Goal: Information Seeking & Learning: Learn about a topic

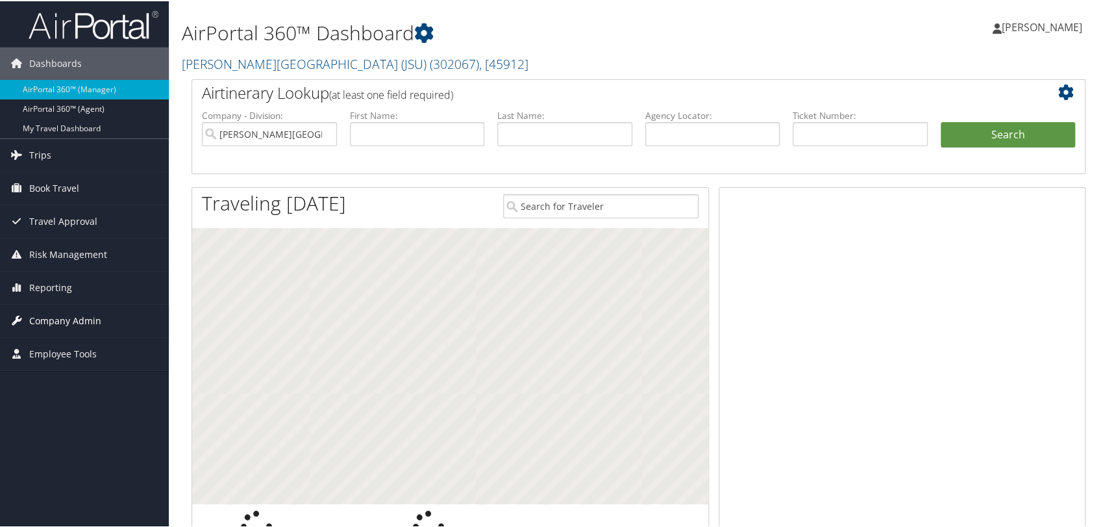
click at [72, 318] on span "Company Admin" at bounding box center [65, 319] width 72 height 32
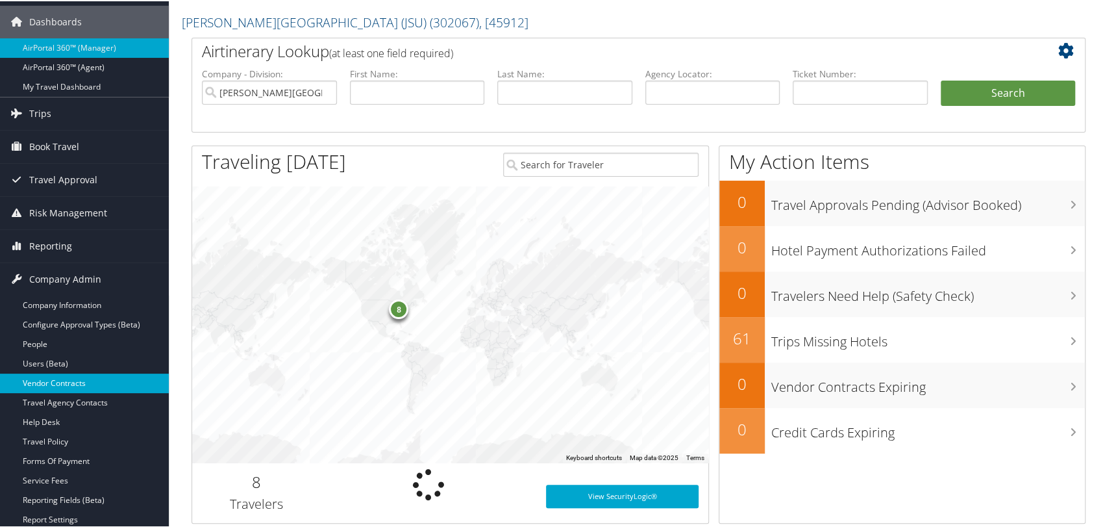
scroll to position [144, 0]
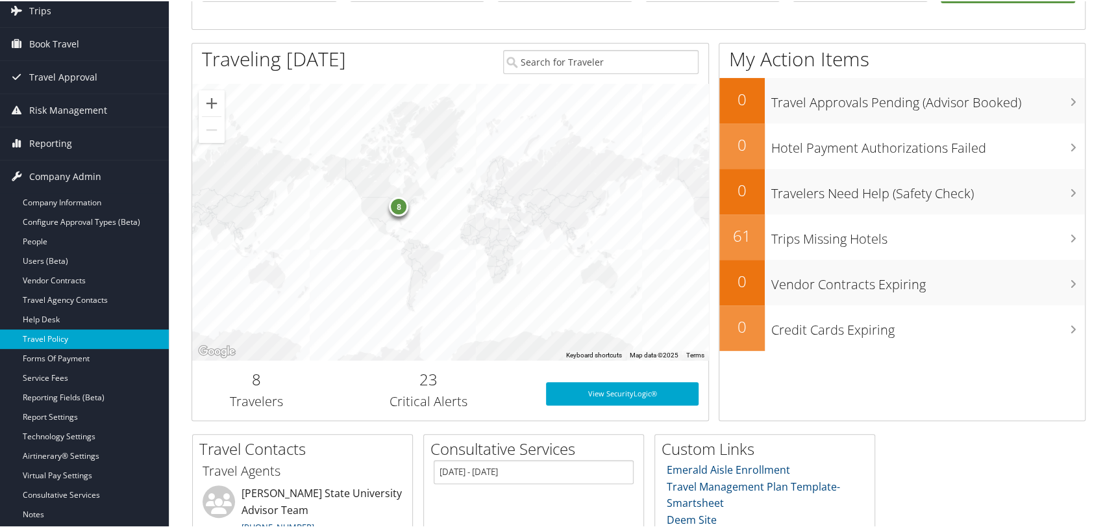
click at [58, 339] on link "Travel Policy" at bounding box center [84, 337] width 169 height 19
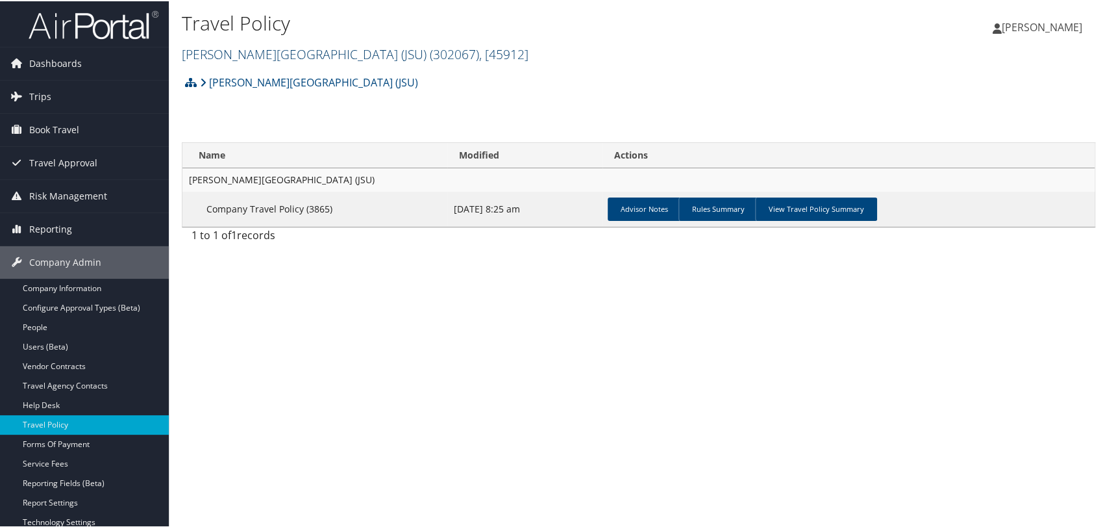
click at [264, 58] on link "Jackson State University (JSU) ( 302067 ) , [ 45912 ]" at bounding box center [355, 53] width 347 height 18
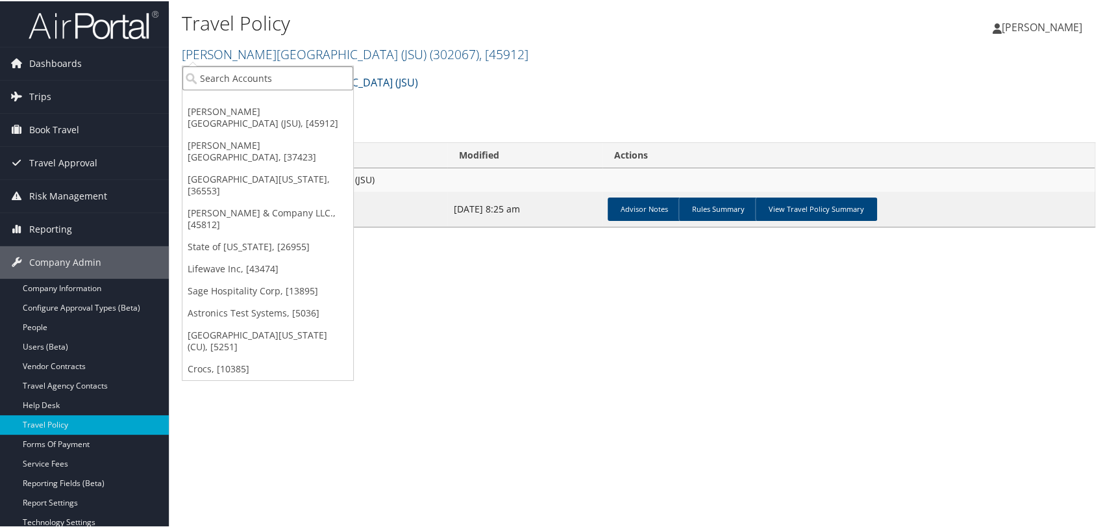
click at [275, 82] on input "search" at bounding box center [267, 77] width 171 height 24
paste input "28963"
type input "28963"
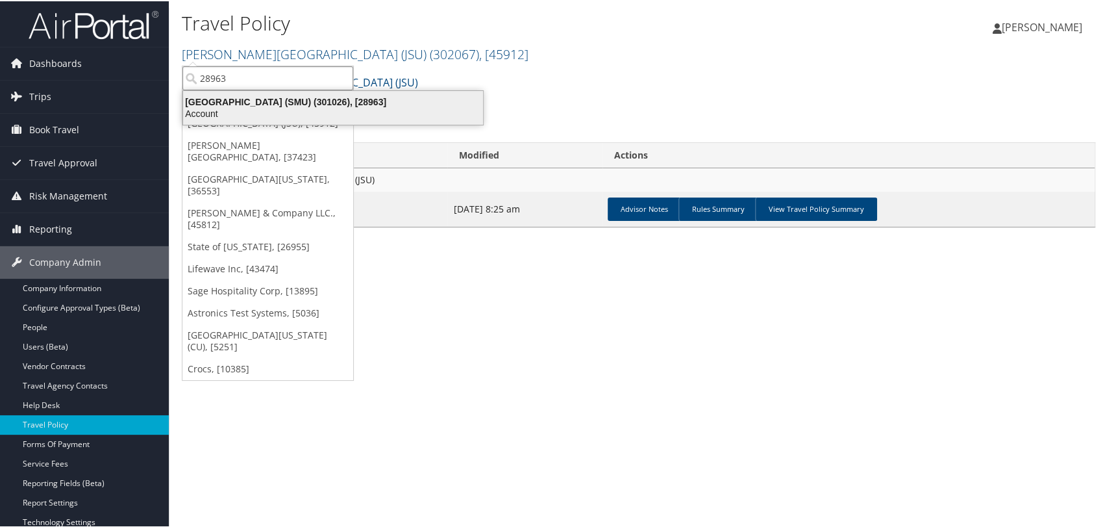
click at [281, 95] on div "Southern Methodist University (SMU) (301026), [28963]" at bounding box center [333, 101] width 316 height 12
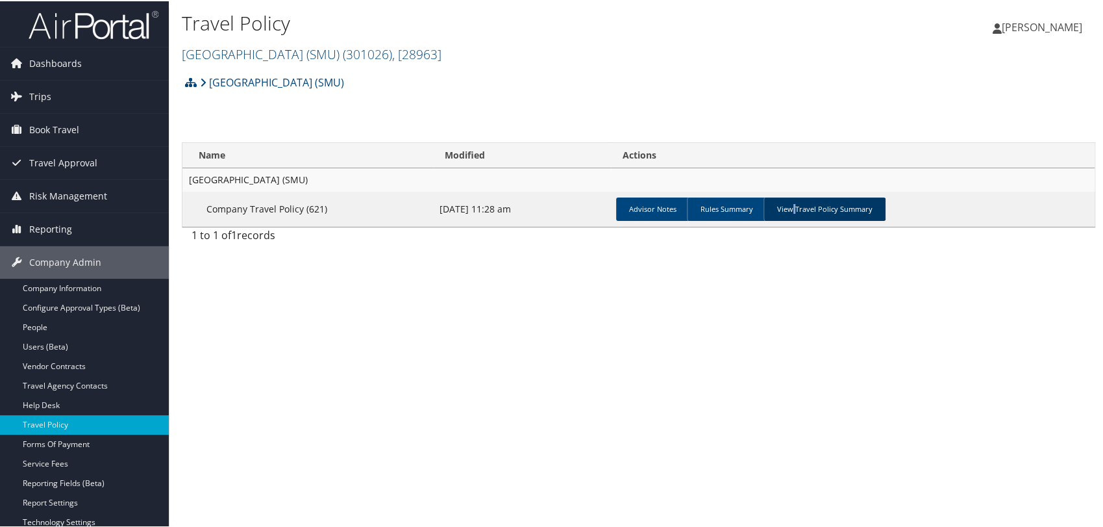
click at [790, 201] on link "View Travel Policy Summary" at bounding box center [825, 207] width 122 height 23
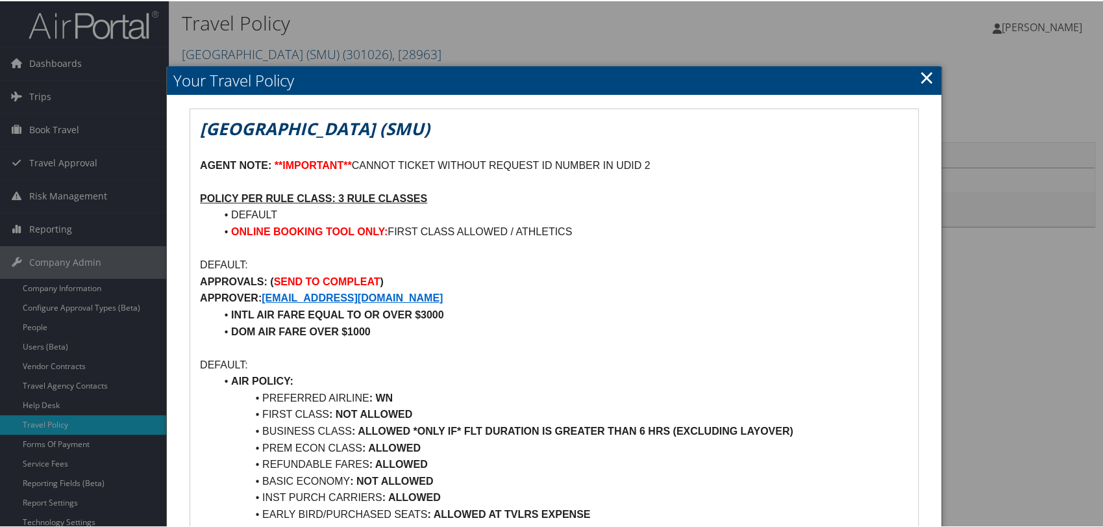
drag, startPoint x: 921, startPoint y: 75, endPoint x: 851, endPoint y: 92, distance: 72.3
click at [921, 75] on link "×" at bounding box center [926, 76] width 15 height 26
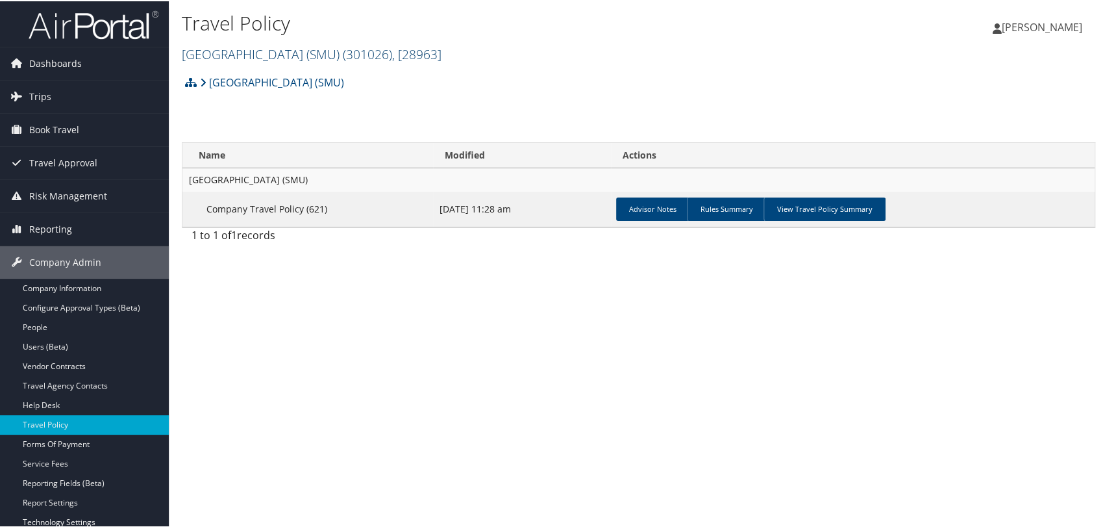
click at [276, 47] on link "Southern Methodist University (SMU) ( 301026 ) , [ 28963 ]" at bounding box center [312, 53] width 260 height 18
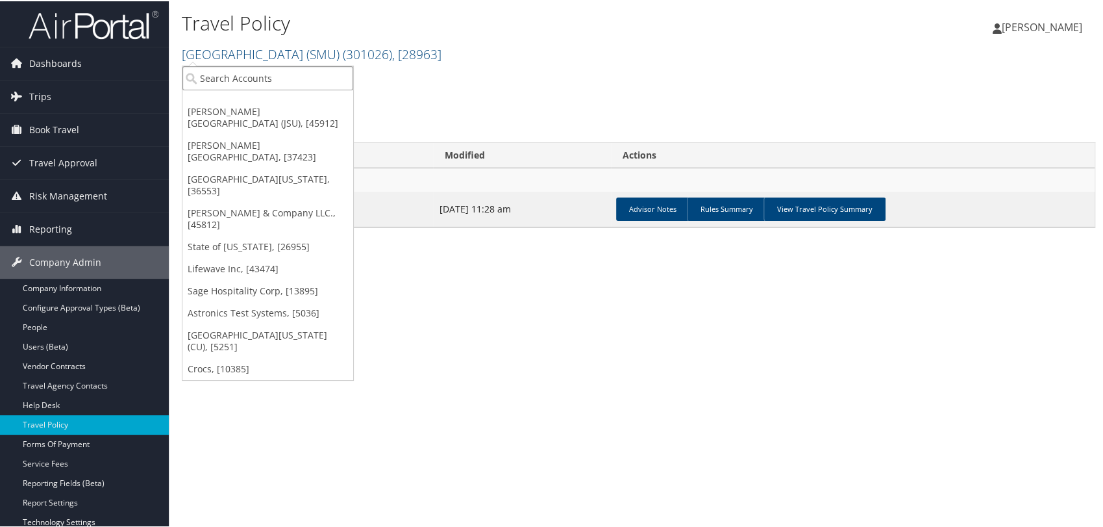
click at [279, 77] on input "search" at bounding box center [267, 77] width 171 height 24
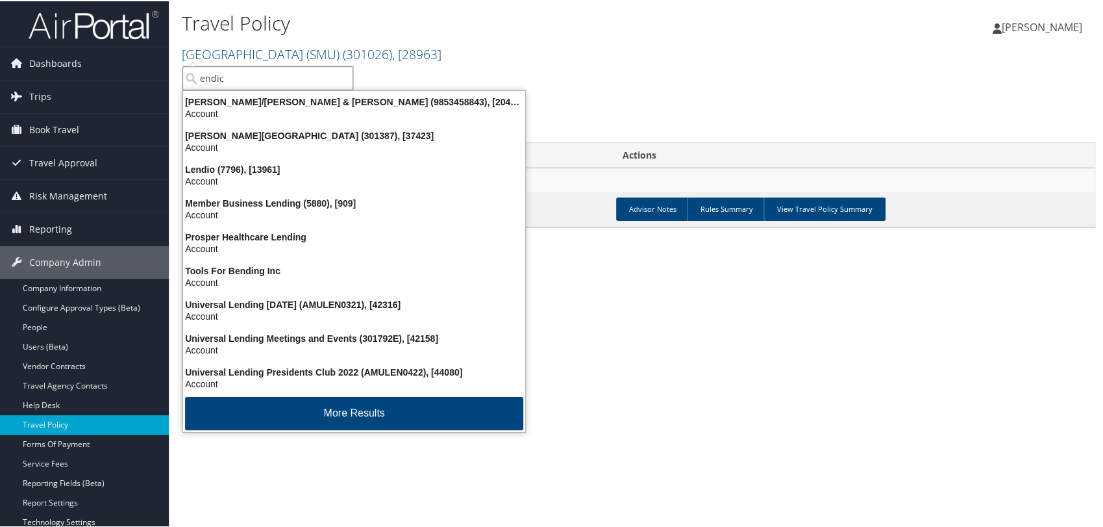
type input "endico"
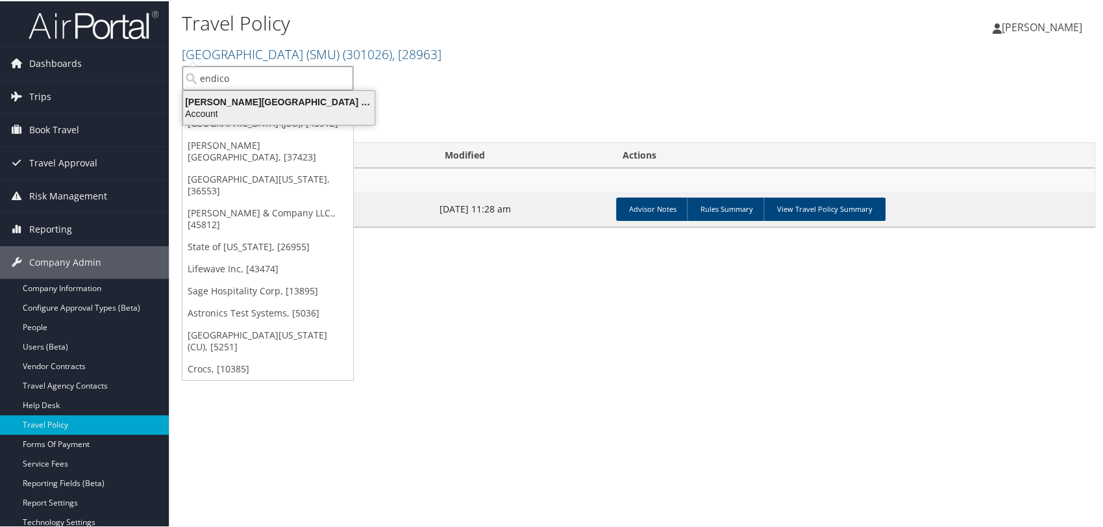
click at [270, 111] on div "Account" at bounding box center [278, 112] width 207 height 12
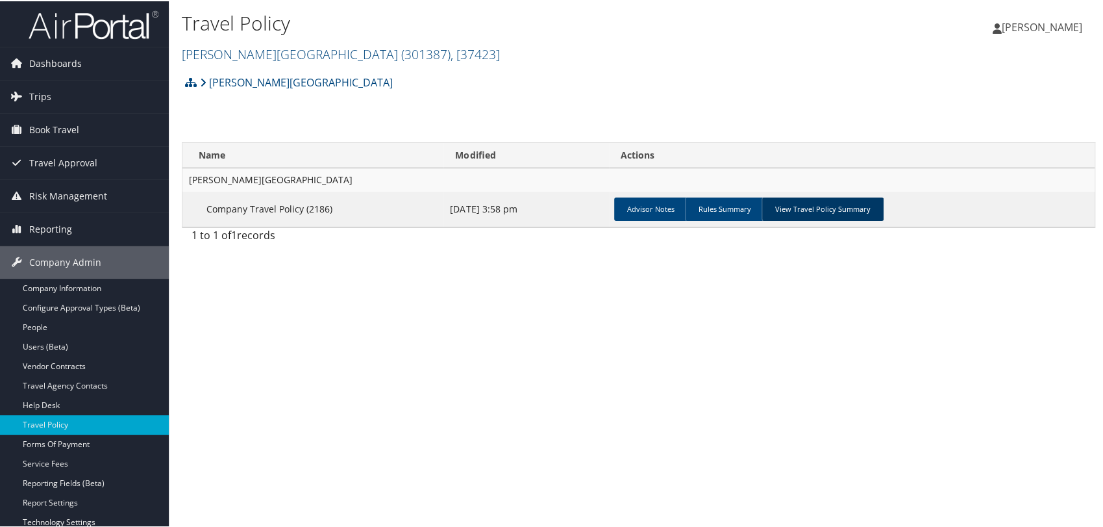
click at [787, 201] on link "View Travel Policy Summary" at bounding box center [823, 207] width 122 height 23
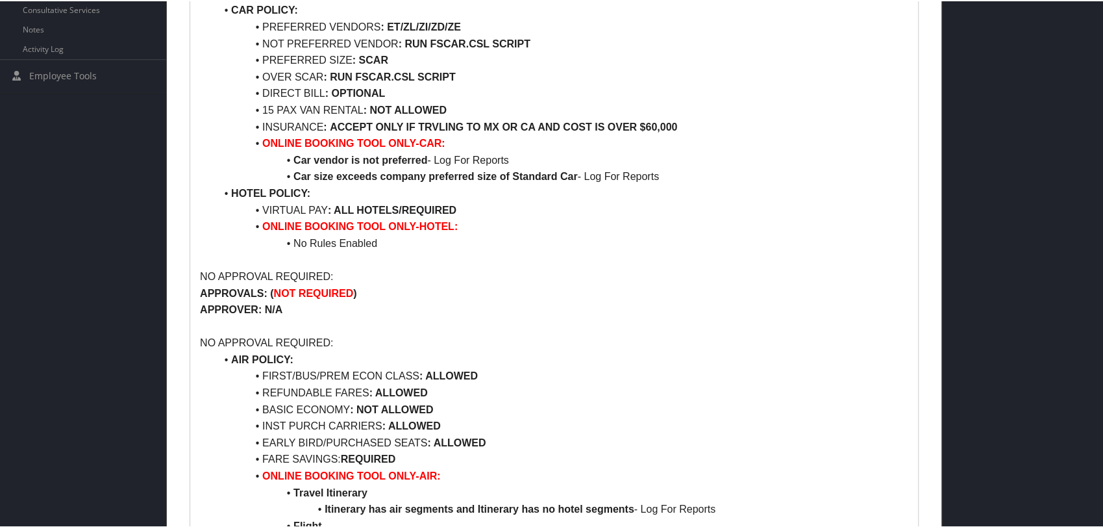
scroll to position [577, 0]
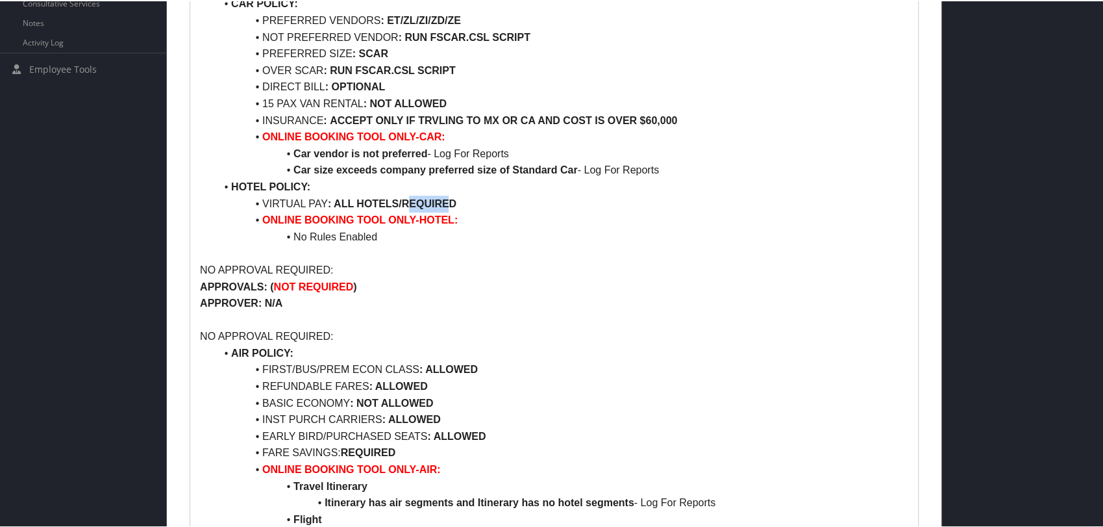
drag, startPoint x: 411, startPoint y: 201, endPoint x: 450, endPoint y: 201, distance: 39.0
click at [450, 201] on strong ": ALL HOTELS/REQUIRED" at bounding box center [392, 202] width 129 height 11
click at [479, 207] on li "VIRTUAL PAY : ALL HOTELS/REQUIRED" at bounding box center [562, 202] width 693 height 17
click at [364, 202] on strong ": ALL HOTELS/REQUIRED" at bounding box center [392, 202] width 129 height 11
click at [410, 197] on strong ": ALL HOTELS/REQUIRED" at bounding box center [392, 202] width 129 height 11
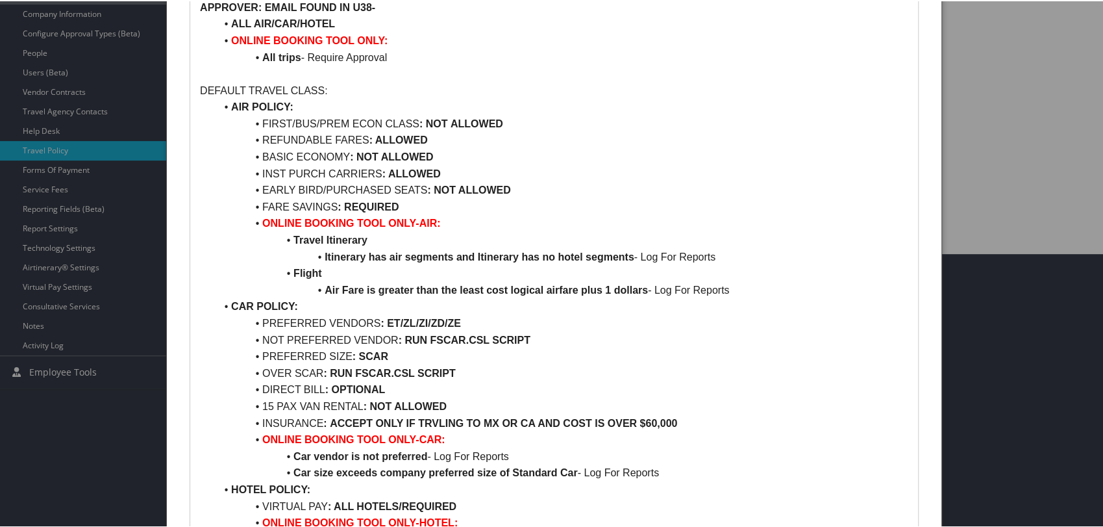
scroll to position [360, 0]
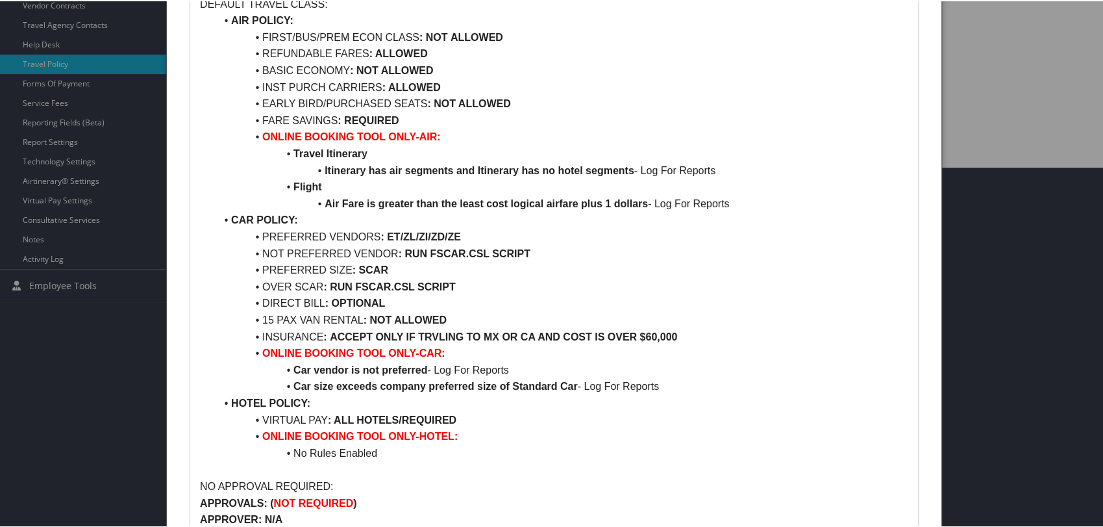
click at [256, 414] on li "VIRTUAL PAY : ALL HOTELS/REQUIRED" at bounding box center [562, 418] width 693 height 17
